Goal: Find specific page/section: Find specific page/section

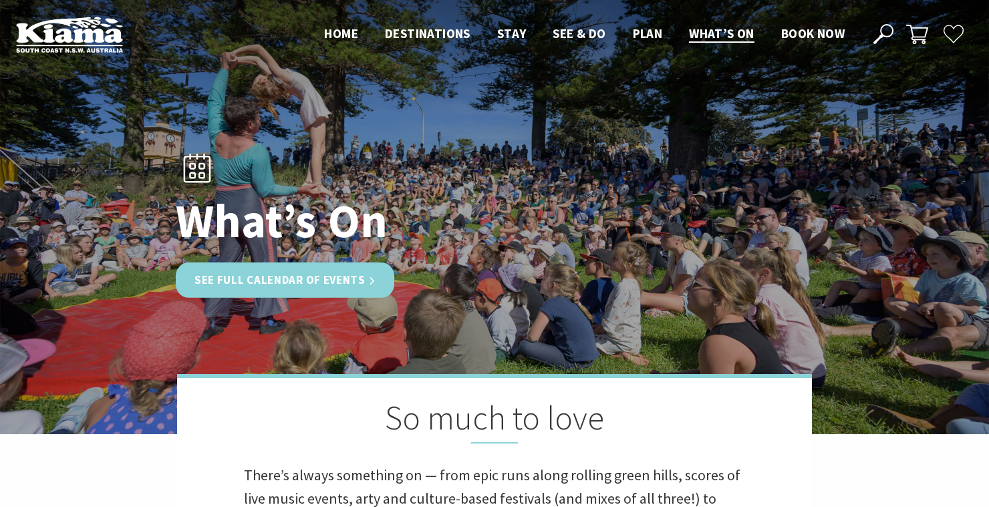
click at [319, 273] on link "See Full Calendar of Events" at bounding box center [285, 280] width 219 height 35
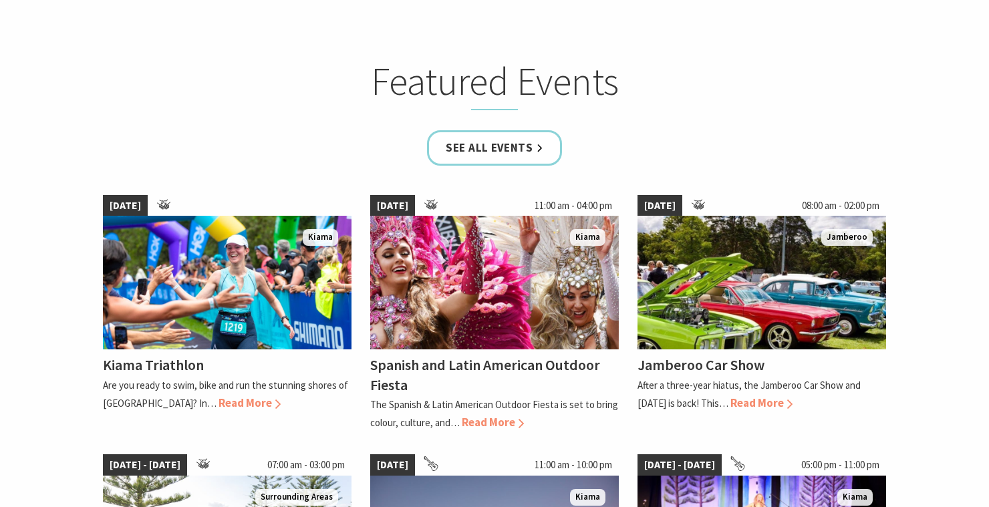
scroll to position [872, 0]
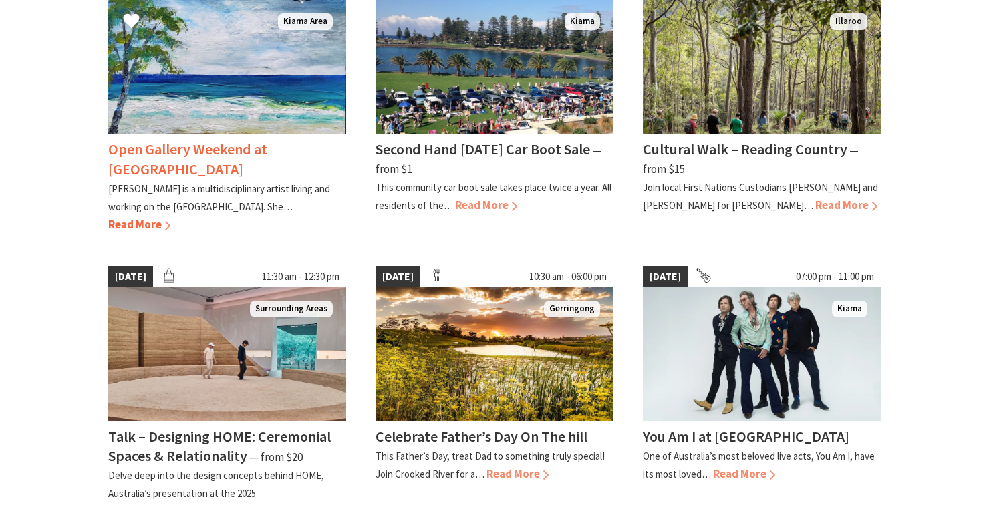
scroll to position [1084, 0]
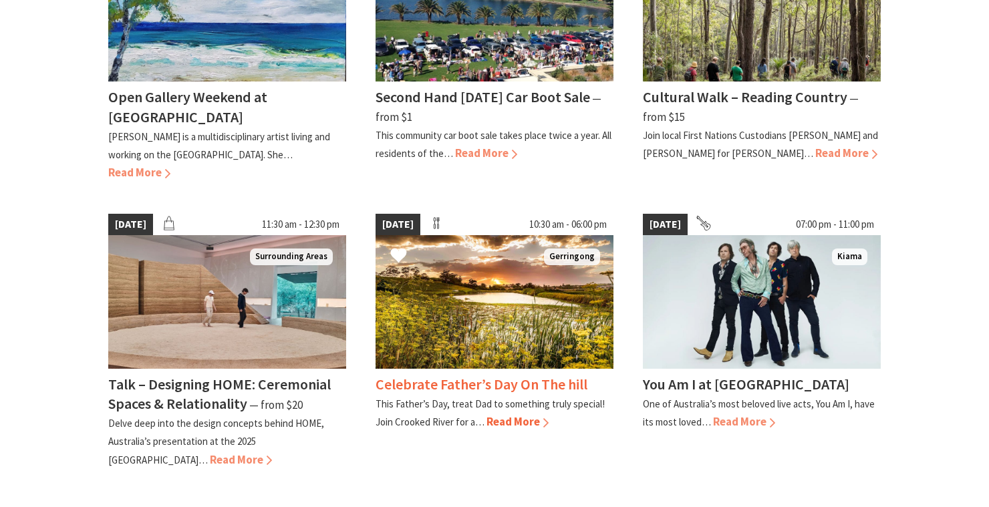
click at [518, 414] on span "Read More" at bounding box center [518, 421] width 62 height 15
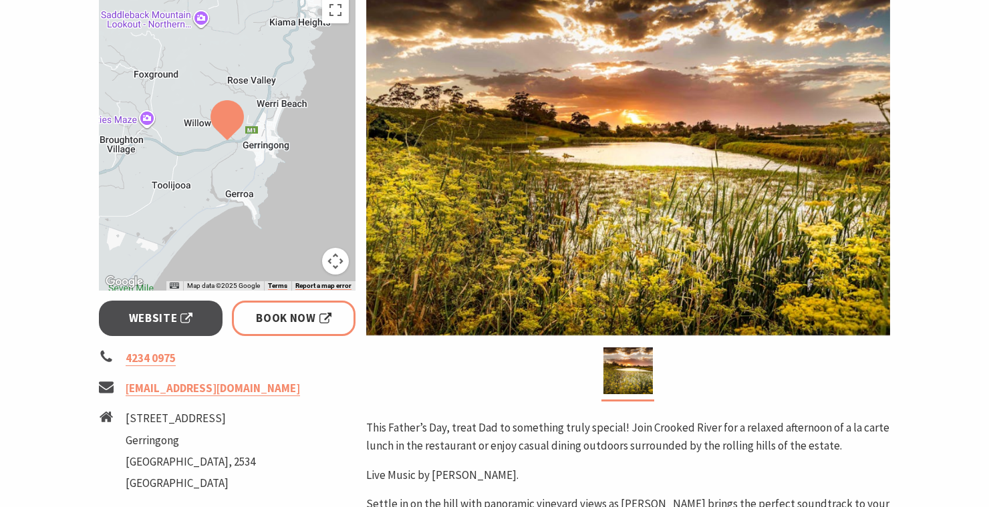
scroll to position [180, 0]
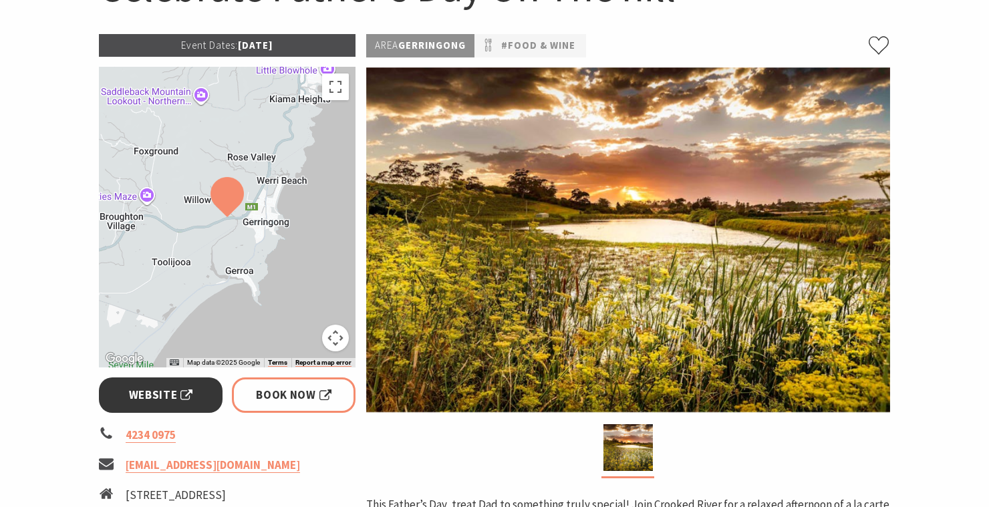
click at [174, 400] on span "Website" at bounding box center [161, 395] width 64 height 18
